Goal: Transaction & Acquisition: Purchase product/service

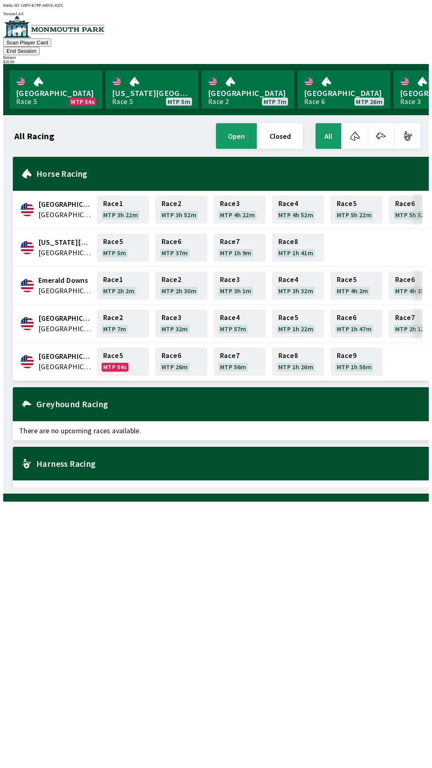
click at [40, 47] on button "End Session" at bounding box center [21, 51] width 36 height 8
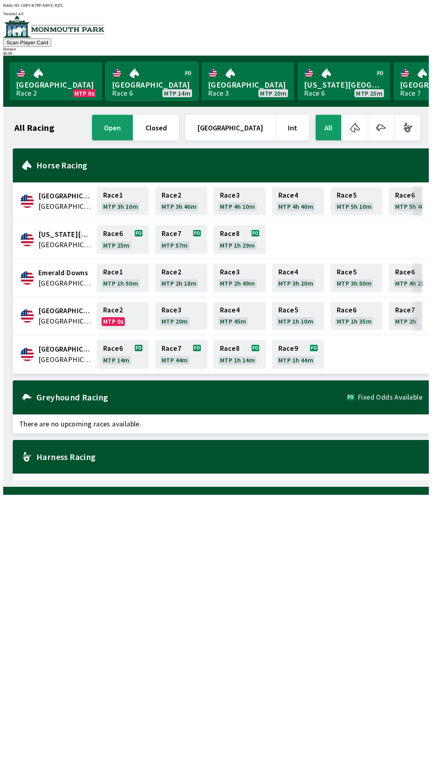
click at [134, 75] on link "[GEOGRAPHIC_DATA] Race 6 MTP 14m" at bounding box center [152, 81] width 93 height 38
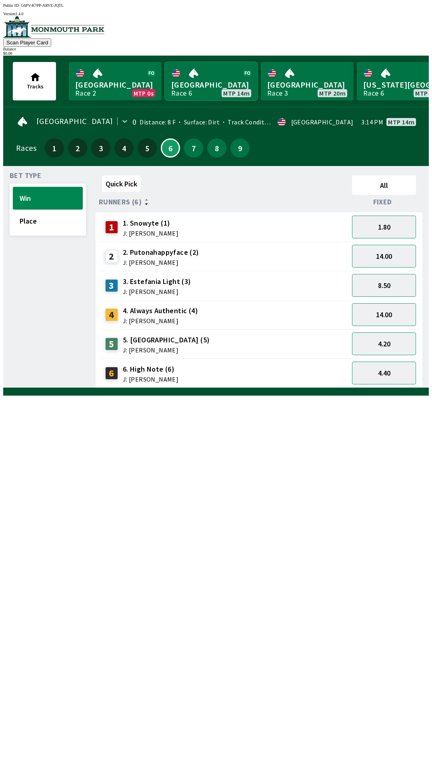
click at [165, 62] on link "[GEOGRAPHIC_DATA] Race 6 MTP 14m" at bounding box center [211, 81] width 93 height 38
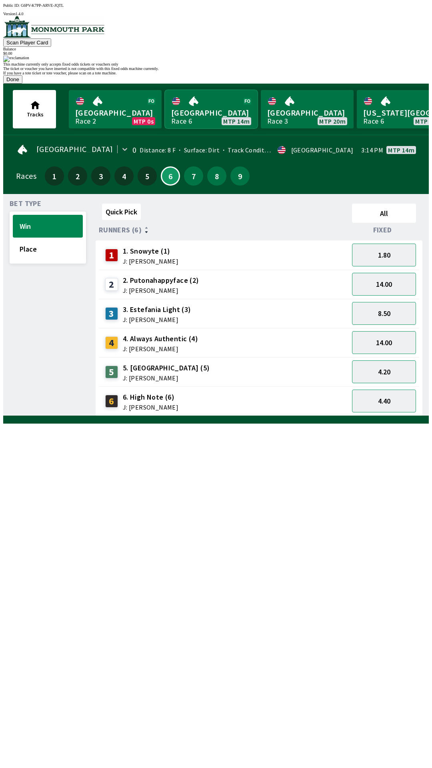
click at [165, 90] on link "[GEOGRAPHIC_DATA] Race 6 MTP 14m" at bounding box center [211, 109] width 93 height 38
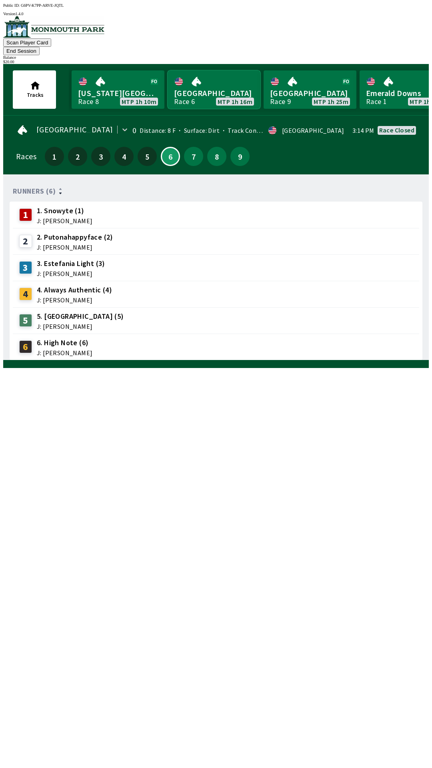
click at [225, 92] on link "[GEOGRAPHIC_DATA] Race 6 MTP 1h 16m" at bounding box center [214, 89] width 93 height 38
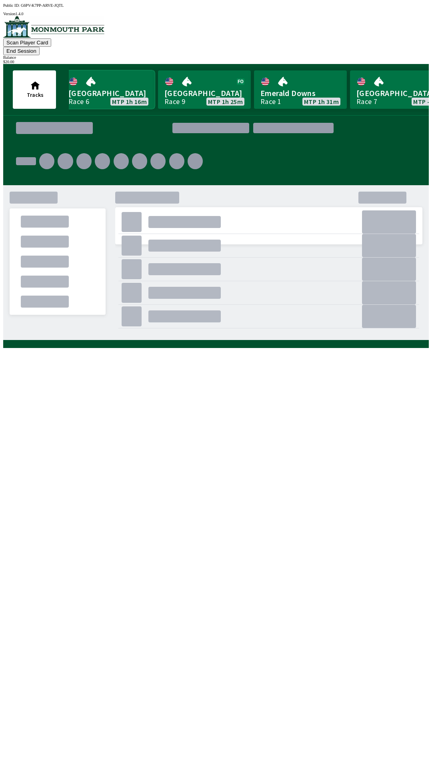
scroll to position [0, 783]
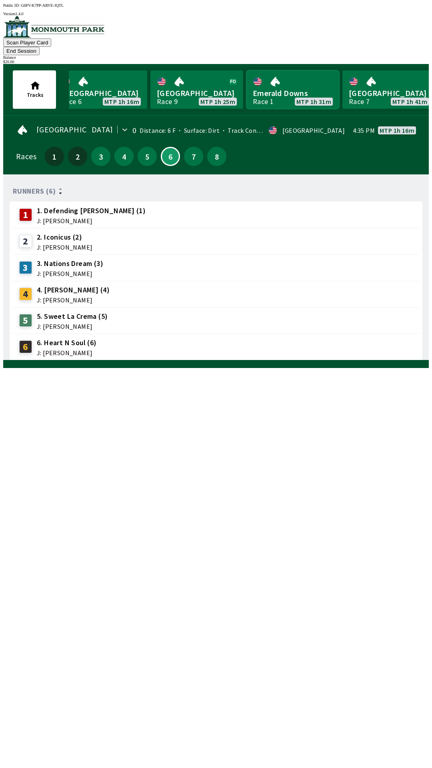
click at [288, 80] on link "Emerald Downs Race 1 MTP 1h 31m" at bounding box center [293, 89] width 93 height 38
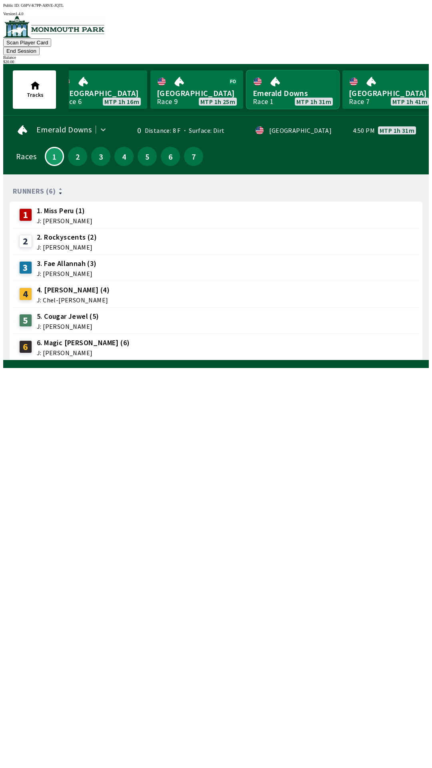
scroll to position [0, 724]
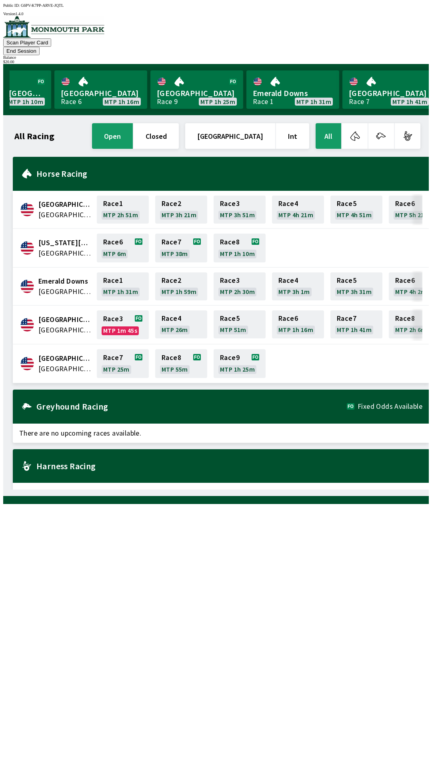
click at [333, 123] on button "All" at bounding box center [329, 136] width 26 height 26
click at [327, 131] on button "All" at bounding box center [329, 136] width 26 height 26
click at [40, 47] on button "End Session" at bounding box center [21, 51] width 36 height 8
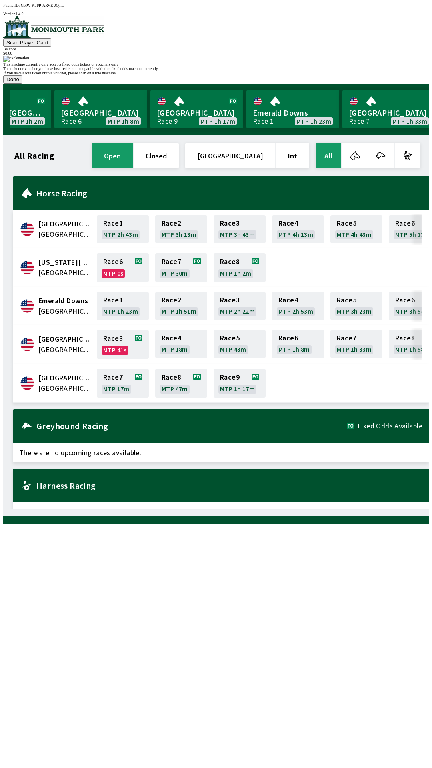
click at [22, 84] on button "Done" at bounding box center [12, 79] width 19 height 8
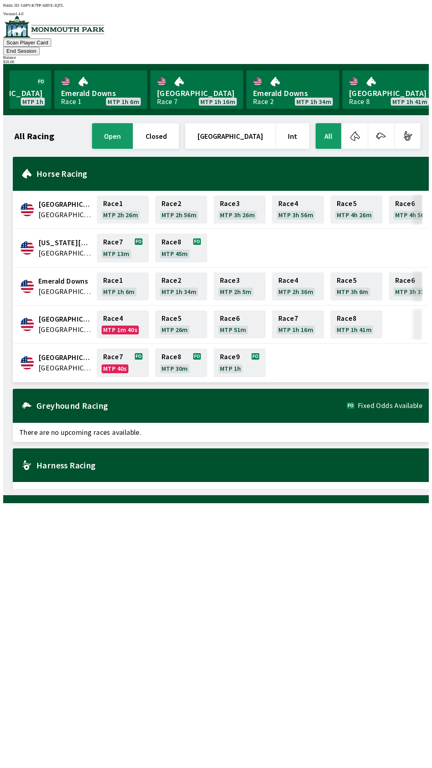
click at [343, 482] on span "There are no upcoming races available." at bounding box center [221, 491] width 416 height 19
click at [406, 55] on div "Balance" at bounding box center [216, 57] width 426 height 4
click at [40, 47] on button "End Session" at bounding box center [21, 51] width 36 height 8
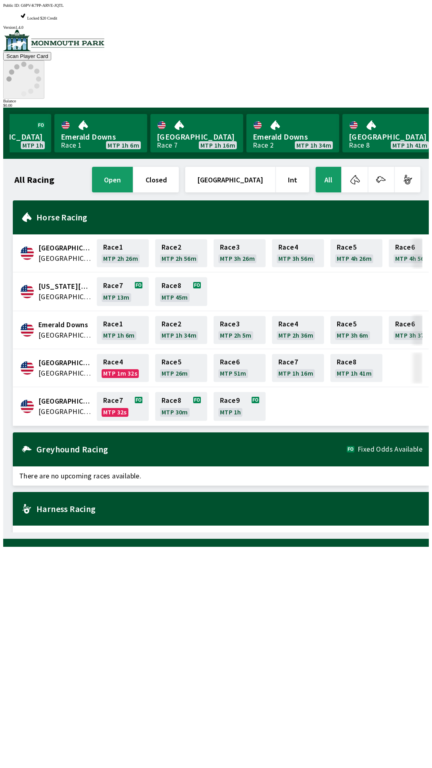
click at [51, 52] on button "Scan Player Card" at bounding box center [27, 56] width 48 height 8
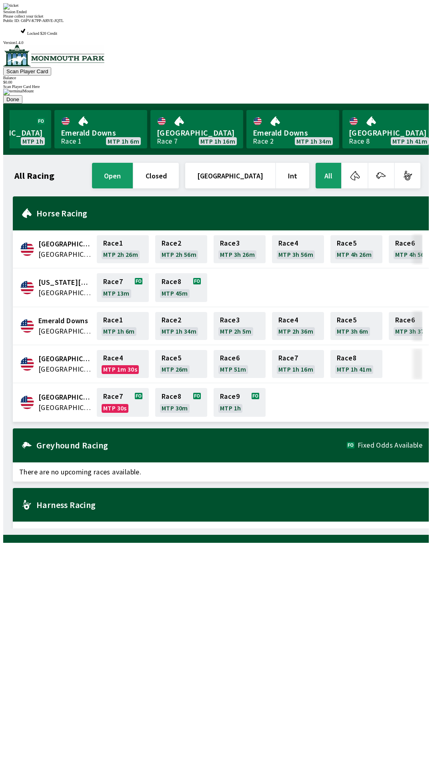
click at [292, 18] on div "Session Ended Please collect your ticket" at bounding box center [216, 10] width 426 height 15
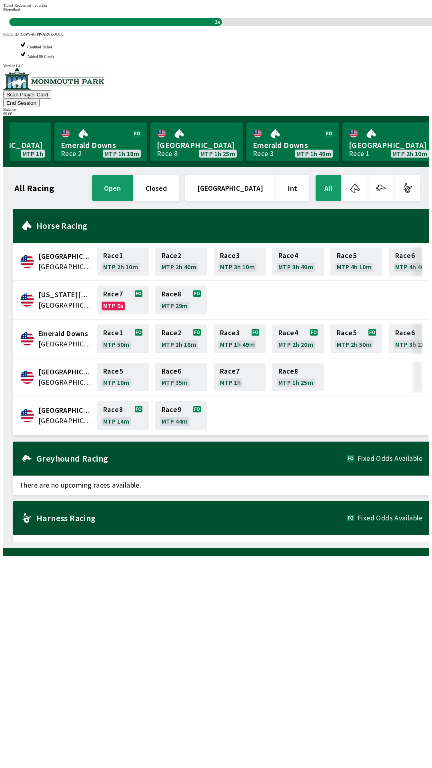
click at [169, 542] on div "All Racing open closed [GEOGRAPHIC_DATA] Int All [GEOGRAPHIC_DATA] [GEOGRAPHIC_…" at bounding box center [219, 358] width 419 height 368
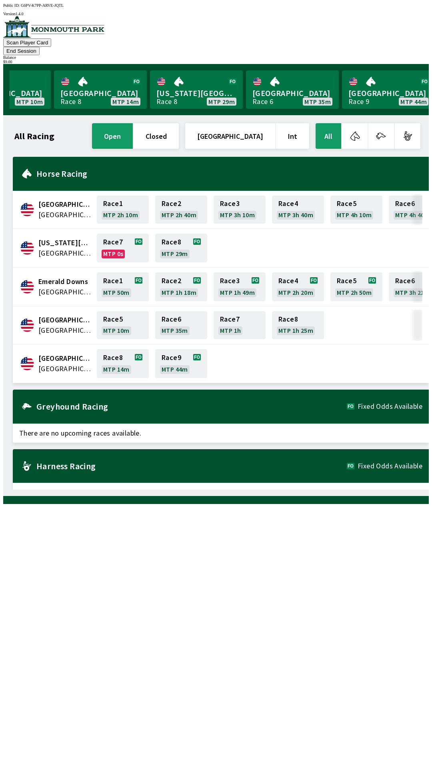
scroll to position [0, 147]
click at [106, 80] on link "[GEOGRAPHIC_DATA] Race 8 MTP 14m" at bounding box center [101, 89] width 93 height 38
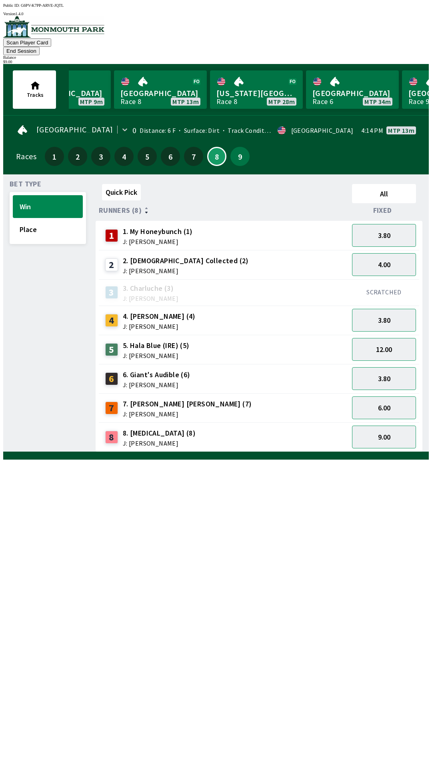
click at [40, 47] on button "End Session" at bounding box center [21, 51] width 36 height 8
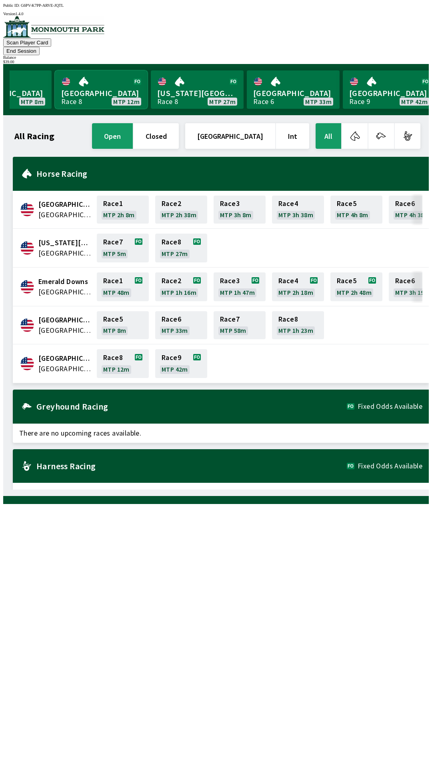
click at [112, 75] on link "[GEOGRAPHIC_DATA] Race 8 MTP 12m" at bounding box center [101, 89] width 93 height 38
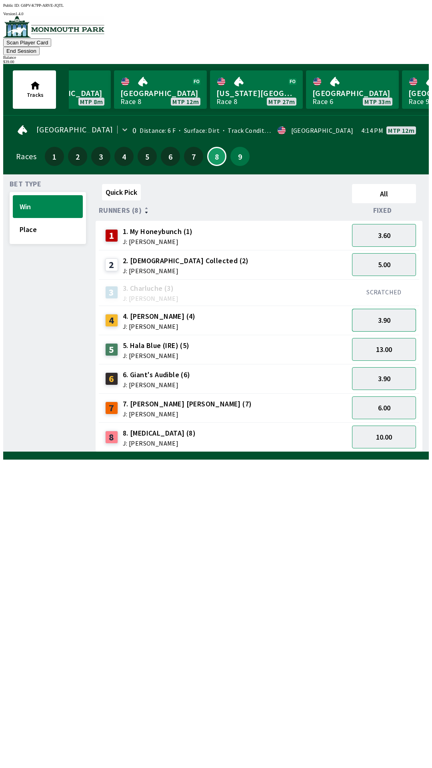
click at [392, 310] on button "3.90" at bounding box center [384, 320] width 64 height 23
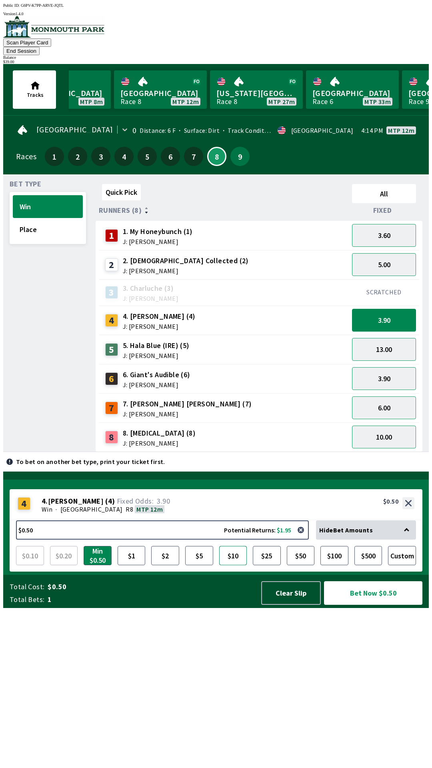
click at [230, 566] on button "$10" at bounding box center [233, 555] width 28 height 19
click at [379, 605] on button "Bet Now $10.00" at bounding box center [373, 594] width 98 height 24
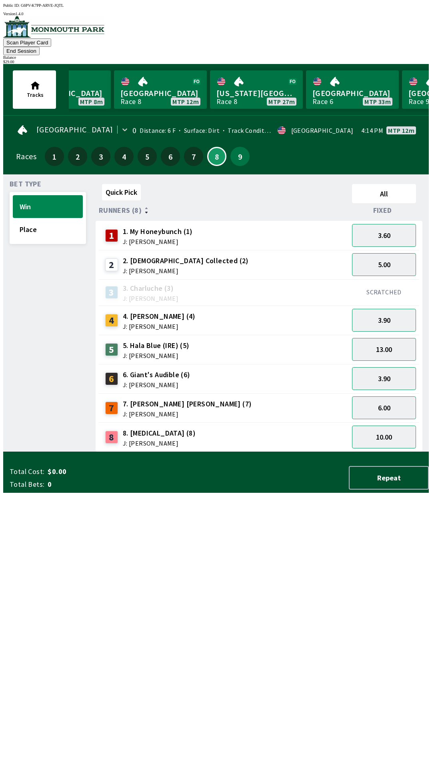
click at [363, 452] on div "Quick Pick All Runners (8) Fixed 1 1. My Honeybunch (1) J: [PERSON_NAME] 3.60 2…" at bounding box center [262, 316] width 333 height 271
click at [40, 47] on button "End Session" at bounding box center [21, 51] width 36 height 8
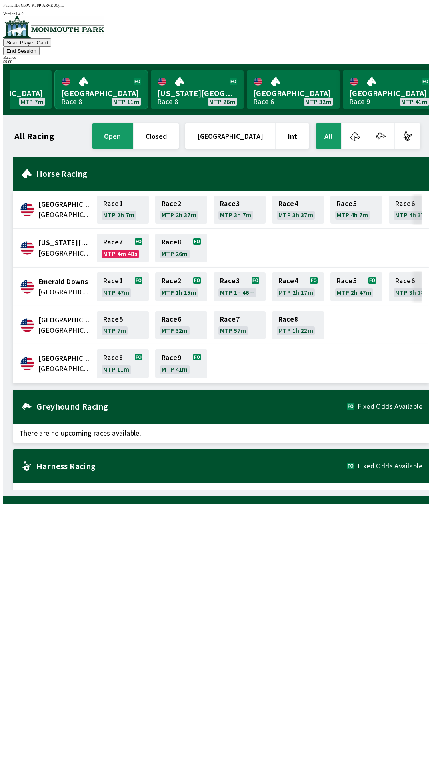
click at [93, 82] on link "[GEOGRAPHIC_DATA] Race 8 MTP 11m" at bounding box center [101, 89] width 93 height 38
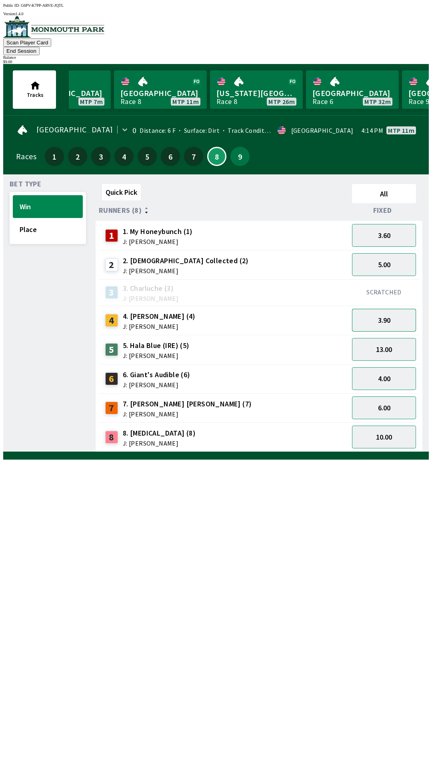
click at [397, 309] on button "3.90" at bounding box center [384, 320] width 64 height 23
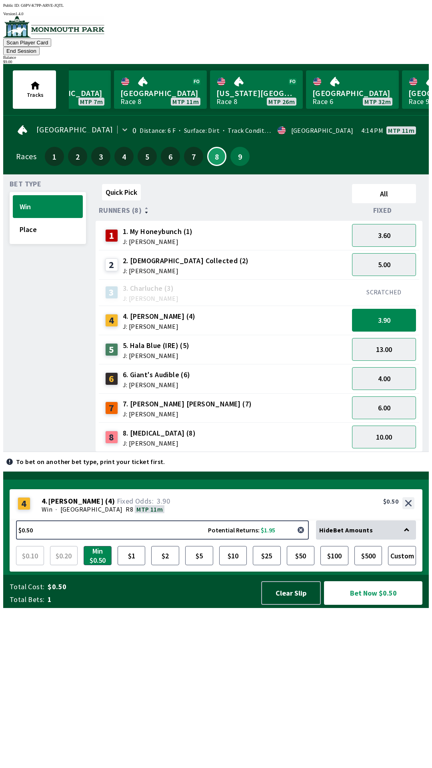
click at [303, 538] on button "button" at bounding box center [301, 530] width 16 height 16
click at [305, 538] on button "button" at bounding box center [301, 530] width 16 height 16
click at [40, 540] on button "$0.50 Potential Returns: $1.95" at bounding box center [162, 530] width 293 height 19
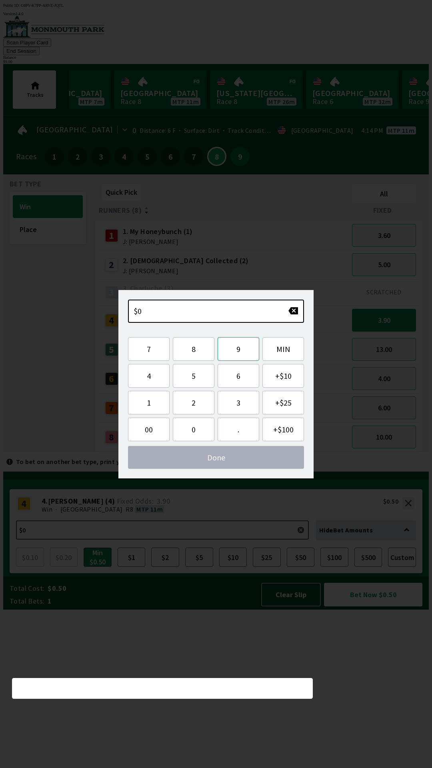
click at [241, 354] on button "9" at bounding box center [239, 349] width 42 height 24
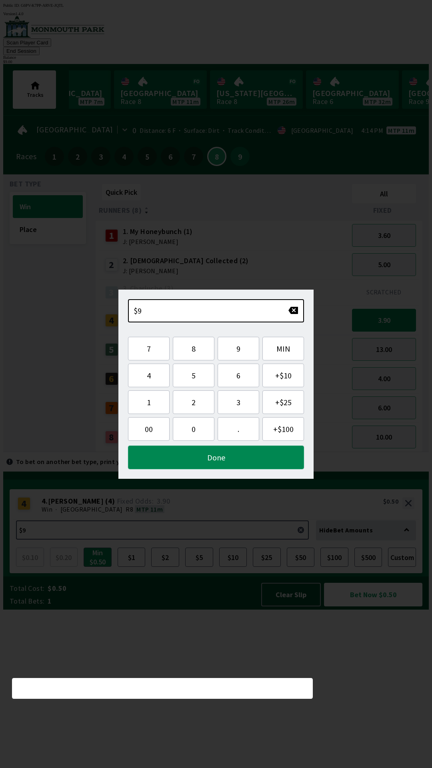
click at [244, 460] on button "Done" at bounding box center [216, 458] width 176 height 24
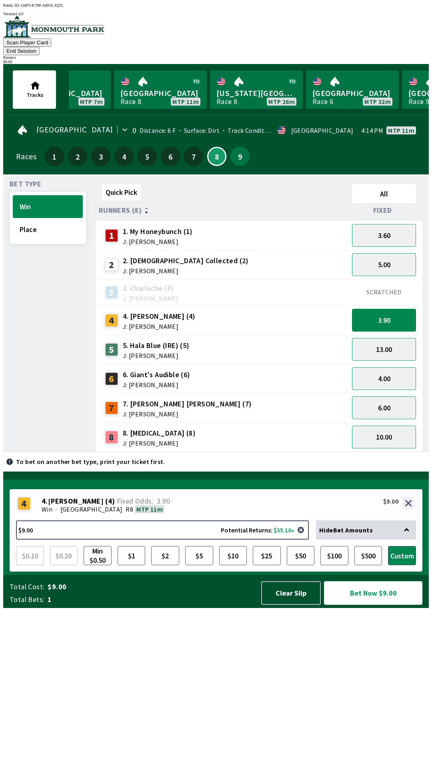
click at [378, 605] on button "Bet Now $9.00" at bounding box center [373, 594] width 98 height 24
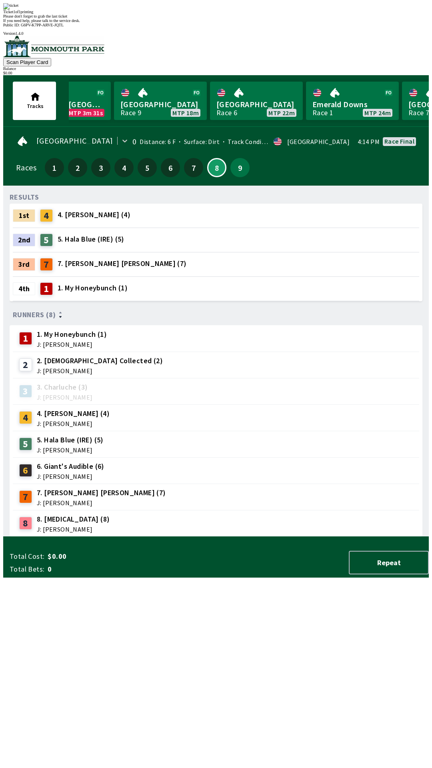
click at [364, 513] on div "RESULTS 1st 4 4. [PERSON_NAME] (4) 2nd 5 5. Hala Blue (IRE) (5) 3rd 7 7. [PERSO…" at bounding box center [219, 364] width 419 height 345
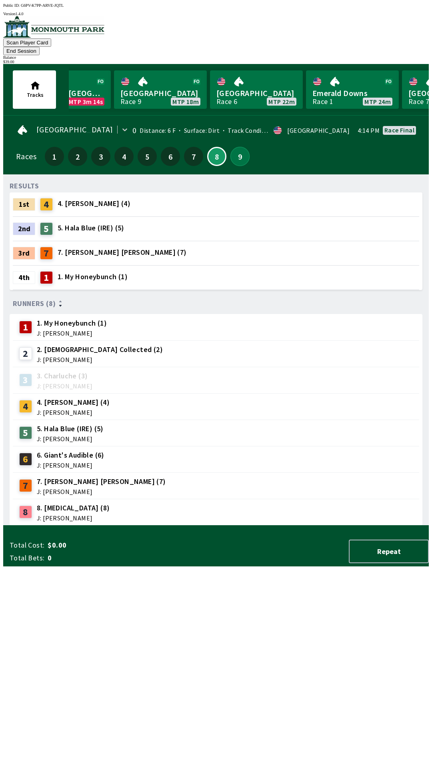
click at [236, 147] on button "9" at bounding box center [240, 156] width 19 height 19
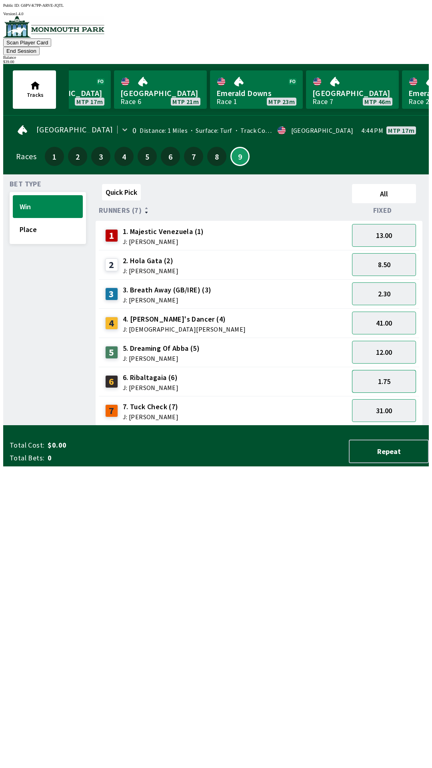
click at [390, 370] on button "1.75" at bounding box center [384, 381] width 64 height 23
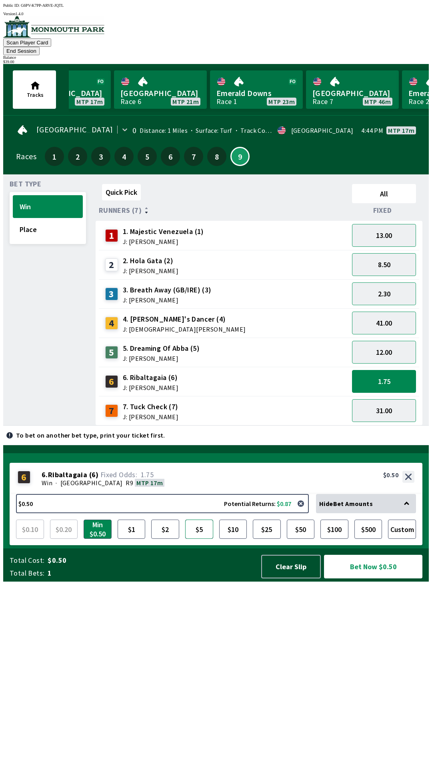
click at [203, 539] on button "$5" at bounding box center [199, 529] width 28 height 19
click at [231, 539] on button "$10" at bounding box center [233, 529] width 28 height 19
click at [392, 283] on button "2.30" at bounding box center [384, 294] width 64 height 23
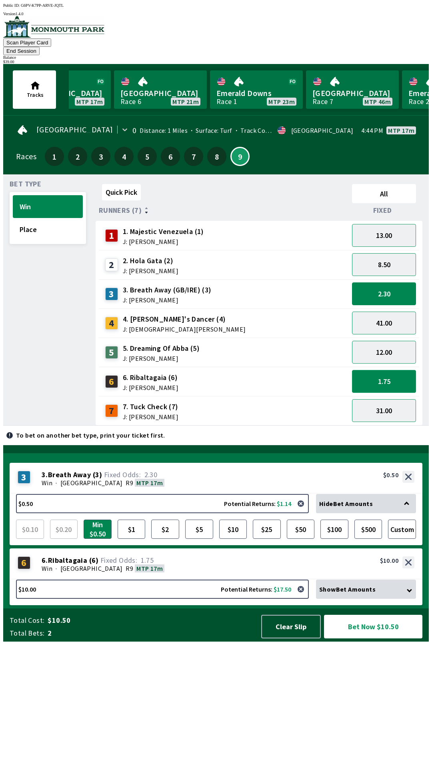
click at [391, 372] on button "1.75" at bounding box center [384, 381] width 64 height 23
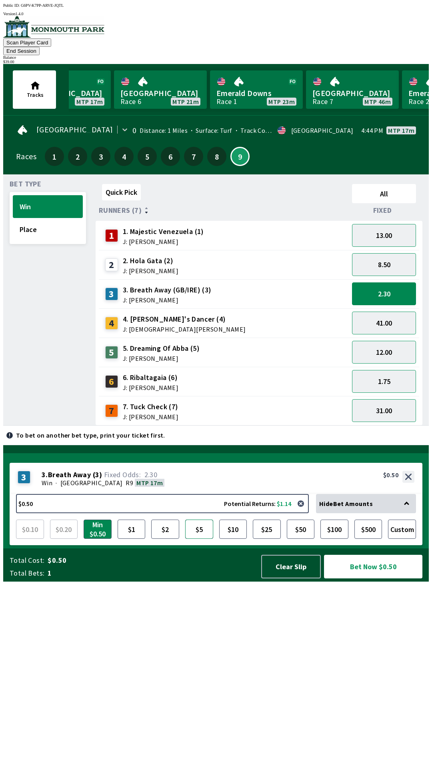
click at [199, 539] on button "$5" at bounding box center [199, 529] width 28 height 19
click at [387, 579] on button "Bet Now $5.00" at bounding box center [373, 567] width 98 height 24
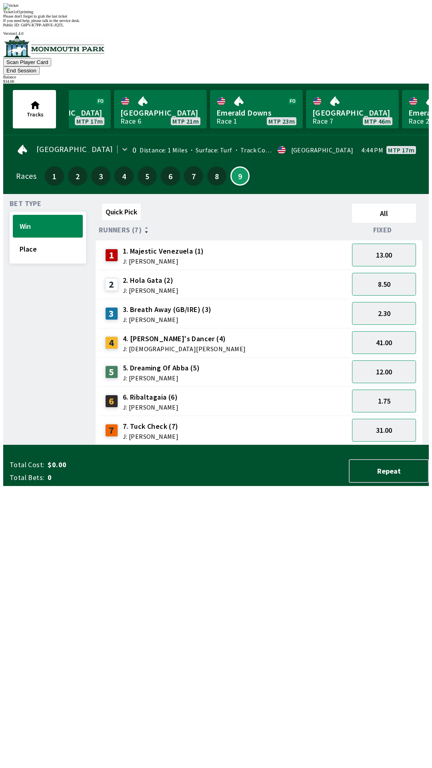
click at [202, 445] on div "Quick Pick All Runners (7) Fixed 1 1. Majestic Venezuela (1) J: [PERSON_NAME] 1…" at bounding box center [262, 323] width 333 height 245
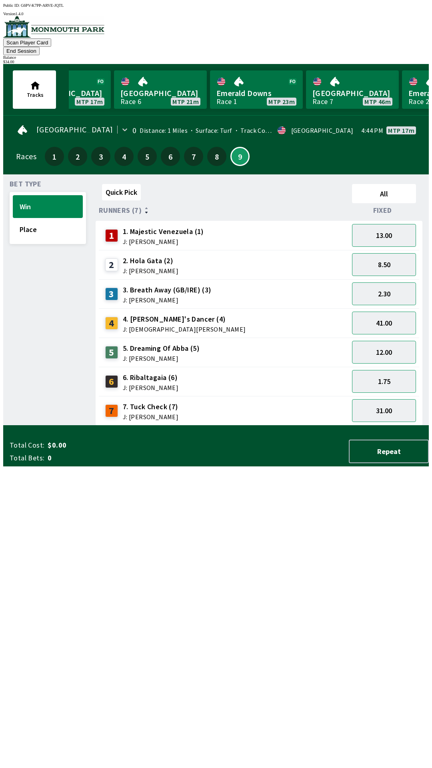
click at [40, 47] on button "End Session" at bounding box center [21, 51] width 36 height 8
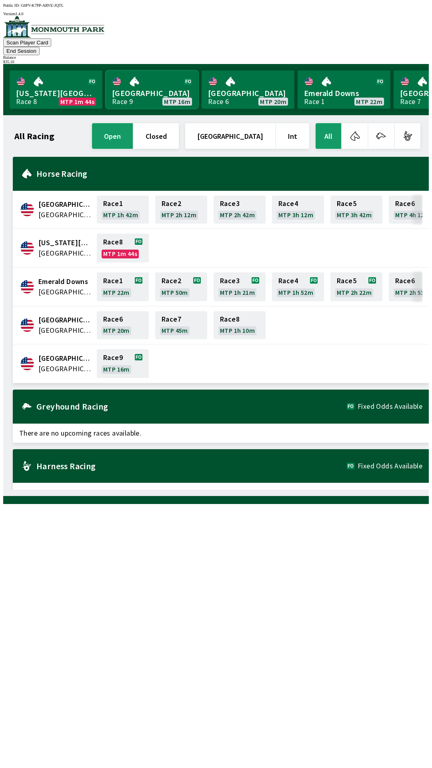
click at [146, 81] on link "[GEOGRAPHIC_DATA] Race 9 MTP 16m" at bounding box center [152, 89] width 93 height 38
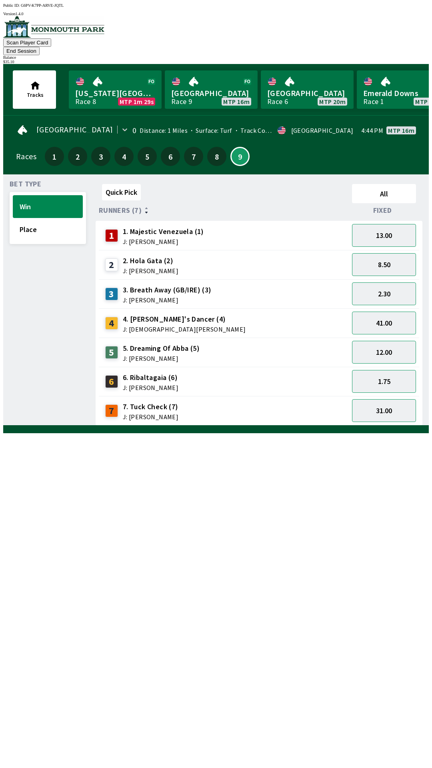
click at [40, 47] on button "End Session" at bounding box center [21, 51] width 36 height 8
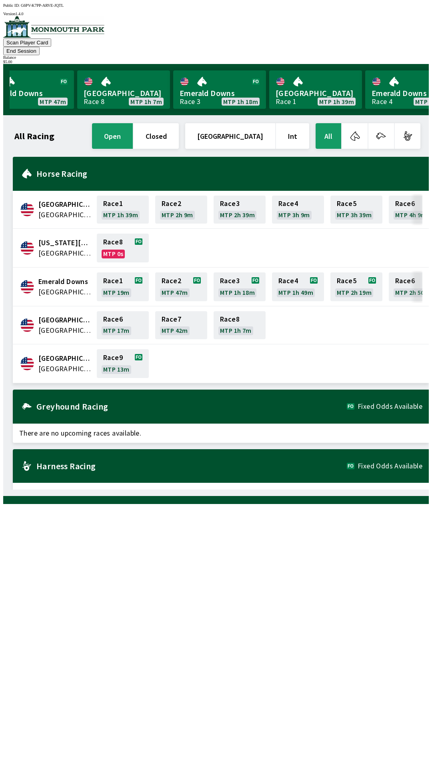
scroll to position [0, 511]
click at [40, 47] on button "End Session" at bounding box center [21, 51] width 36 height 8
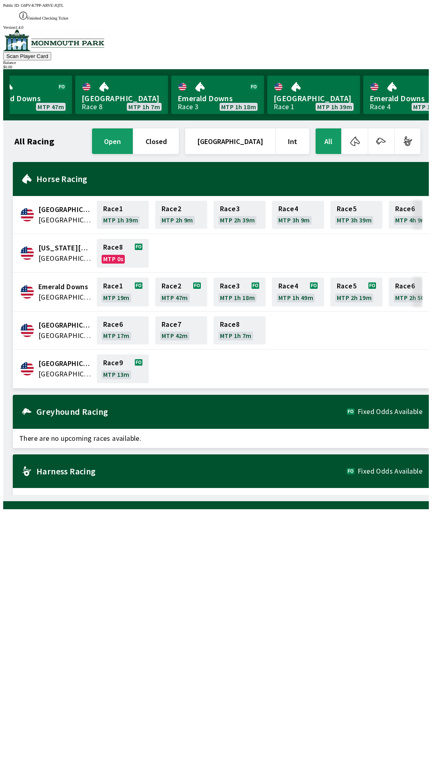
click at [274, 495] on div "All Racing open closed [GEOGRAPHIC_DATA] Int All [GEOGRAPHIC_DATA] [GEOGRAPHIC_…" at bounding box center [219, 311] width 419 height 368
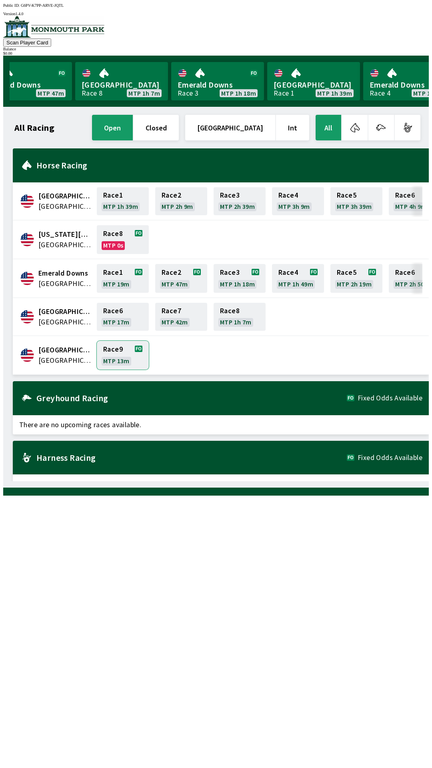
click at [114, 350] on link "Race 9 MTP 13m" at bounding box center [123, 355] width 52 height 29
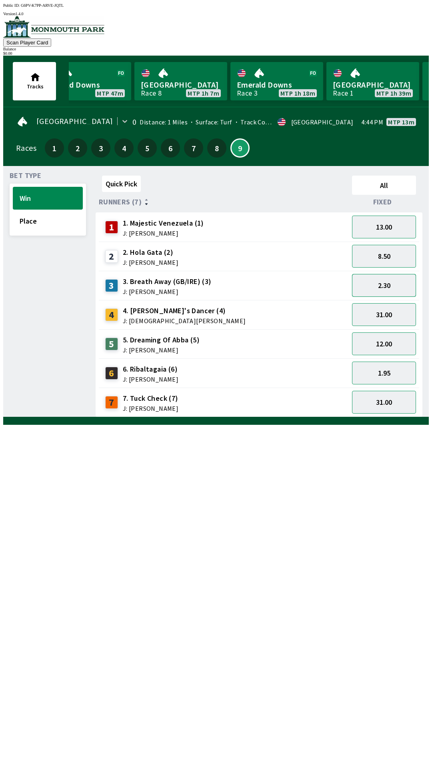
click at [393, 284] on button "2.30" at bounding box center [384, 285] width 64 height 23
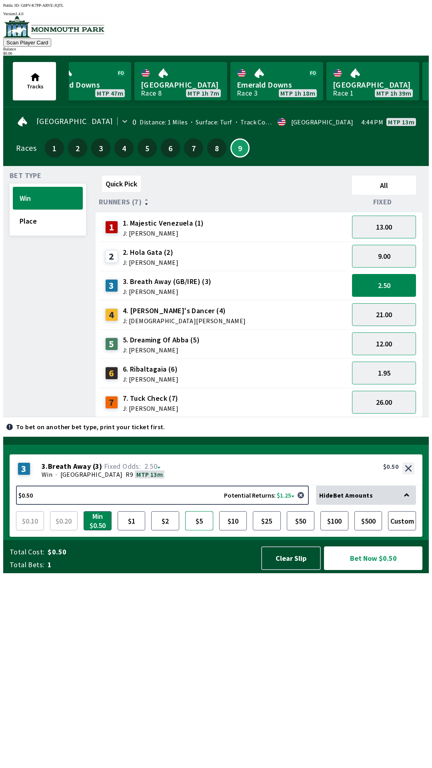
click at [201, 531] on button "$5" at bounding box center [199, 521] width 28 height 19
click at [371, 570] on button "Bet Now $5.00" at bounding box center [373, 559] width 98 height 24
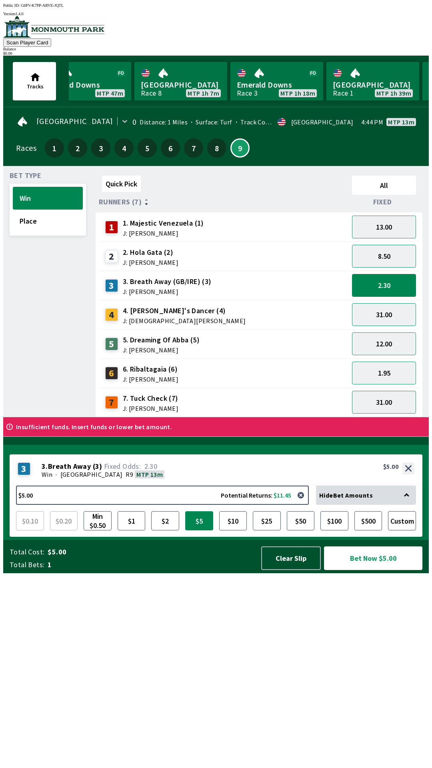
click at [198, 531] on button "$5" at bounding box center [199, 521] width 28 height 19
click at [287, 570] on button "Clear Slip" at bounding box center [291, 559] width 60 height 24
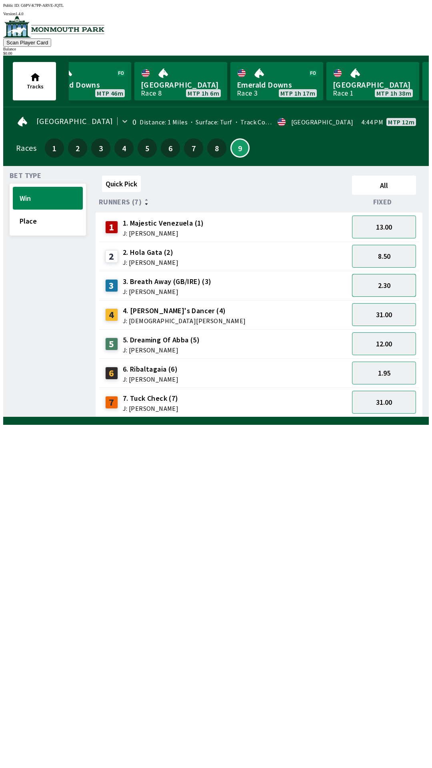
click at [382, 285] on button "2.30" at bounding box center [384, 285] width 64 height 23
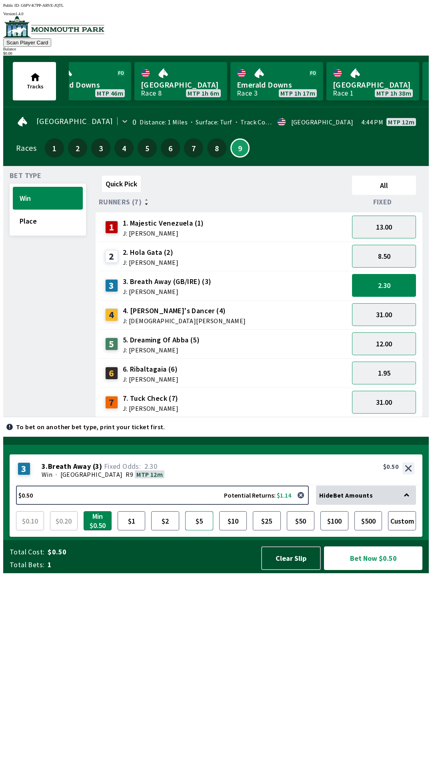
click at [204, 531] on button "$5" at bounding box center [199, 521] width 28 height 19
click at [363, 570] on button "Bet Now $5.00" at bounding box center [373, 559] width 98 height 24
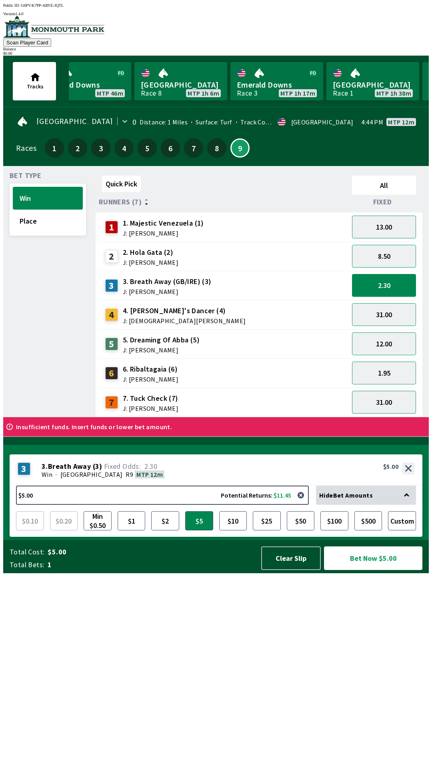
click at [324, 547] on button "Bet Now $5.00" at bounding box center [373, 559] width 98 height 24
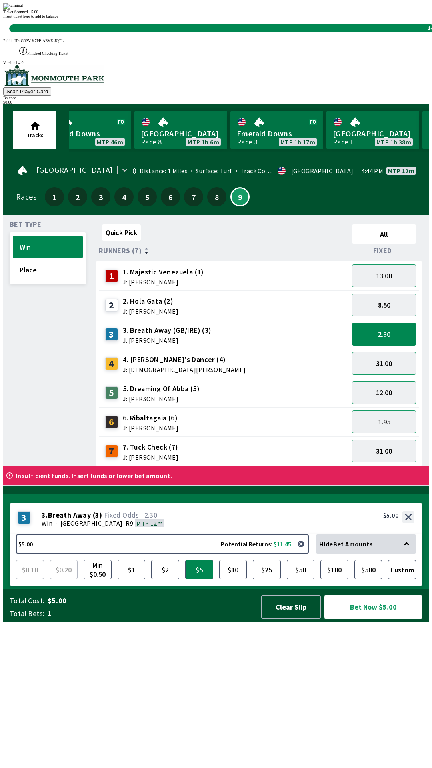
click at [324, 596] on button "Bet Now $5.00" at bounding box center [373, 608] width 98 height 24
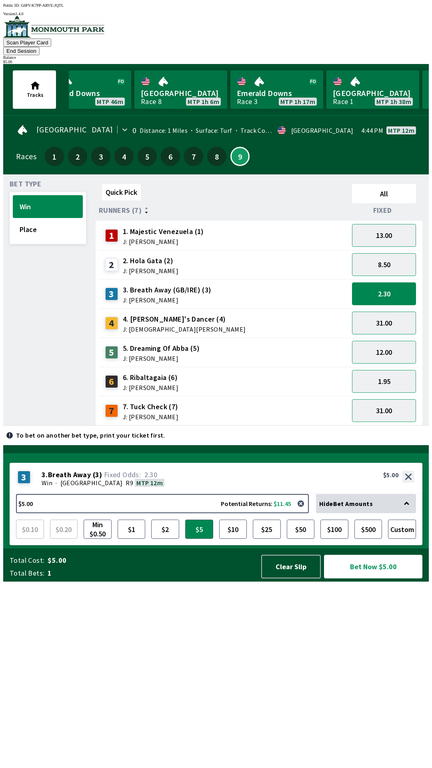
click at [383, 579] on button "Bet Now $5.00" at bounding box center [373, 567] width 98 height 24
